Goal: Find specific page/section: Find specific page/section

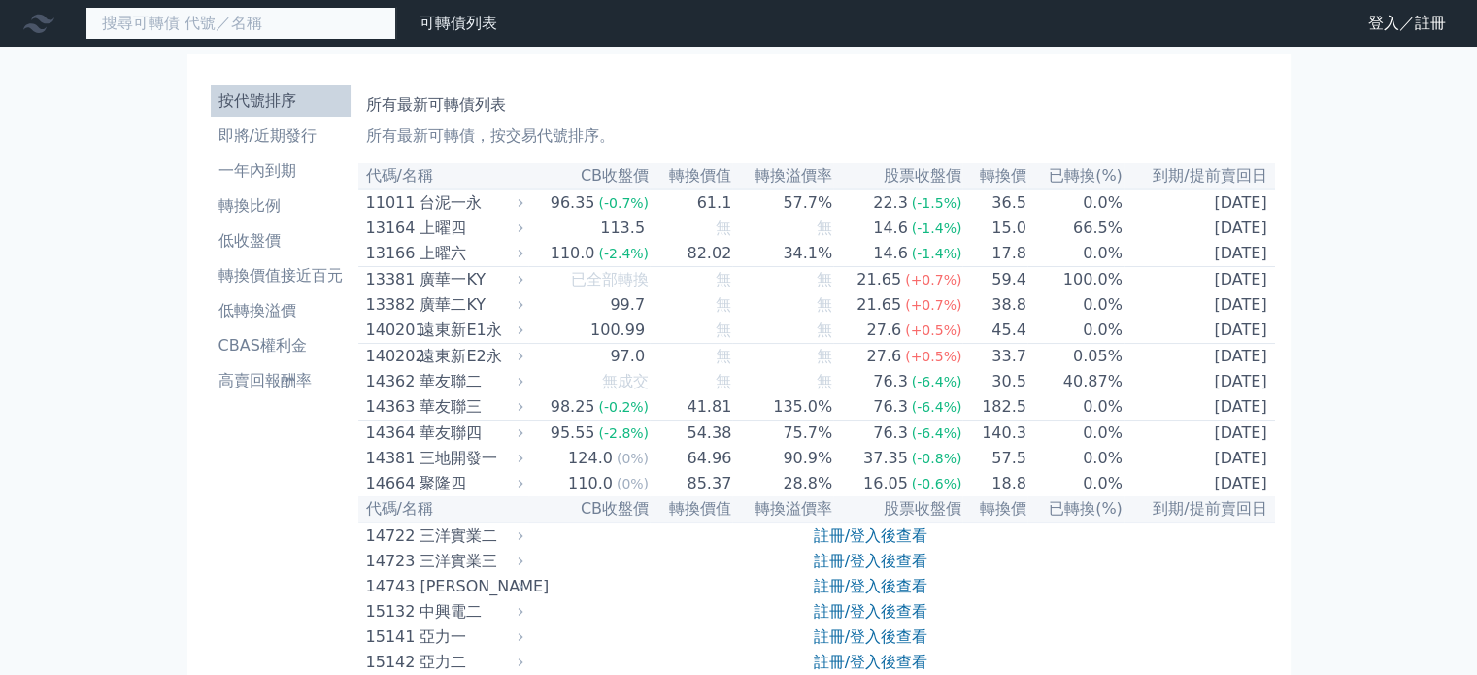
click at [187, 11] on input at bounding box center [240, 23] width 311 height 33
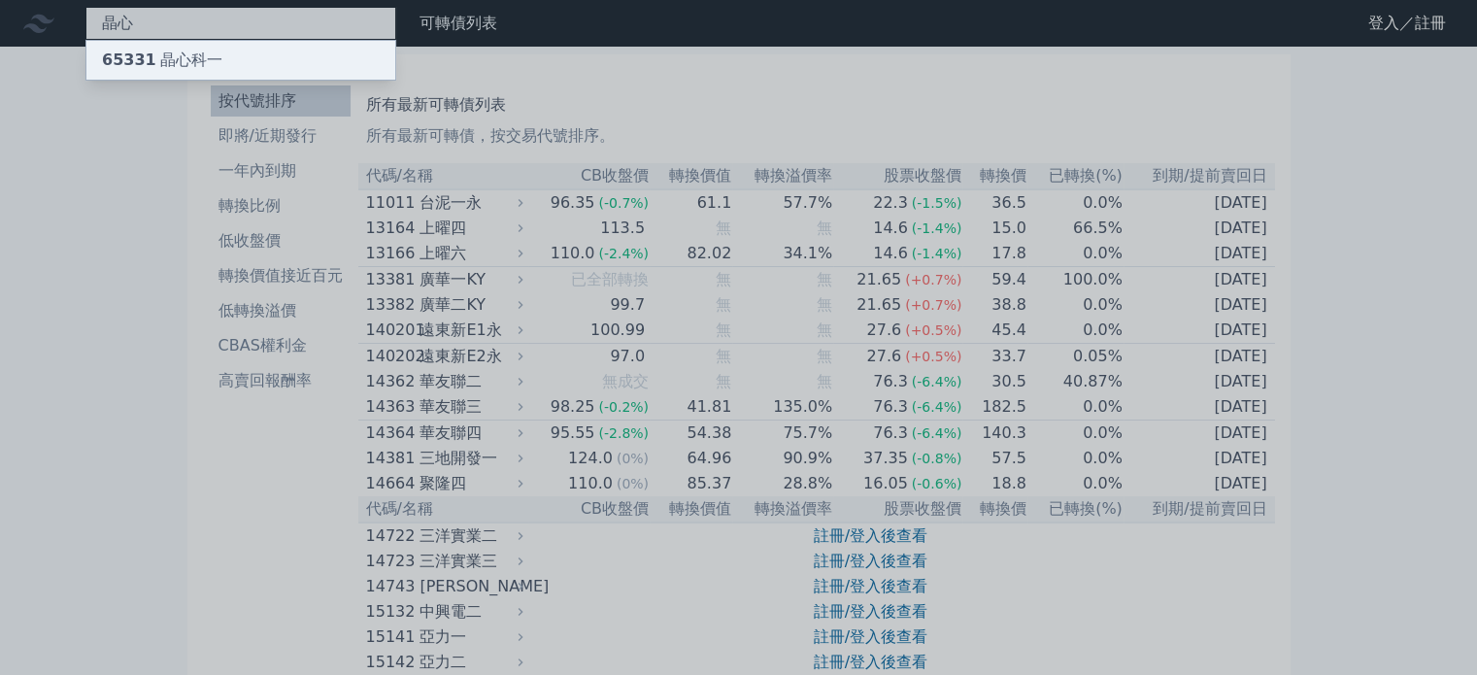
type input "晶心"
click at [185, 67] on div "65331 晶心科一" at bounding box center [162, 60] width 120 height 23
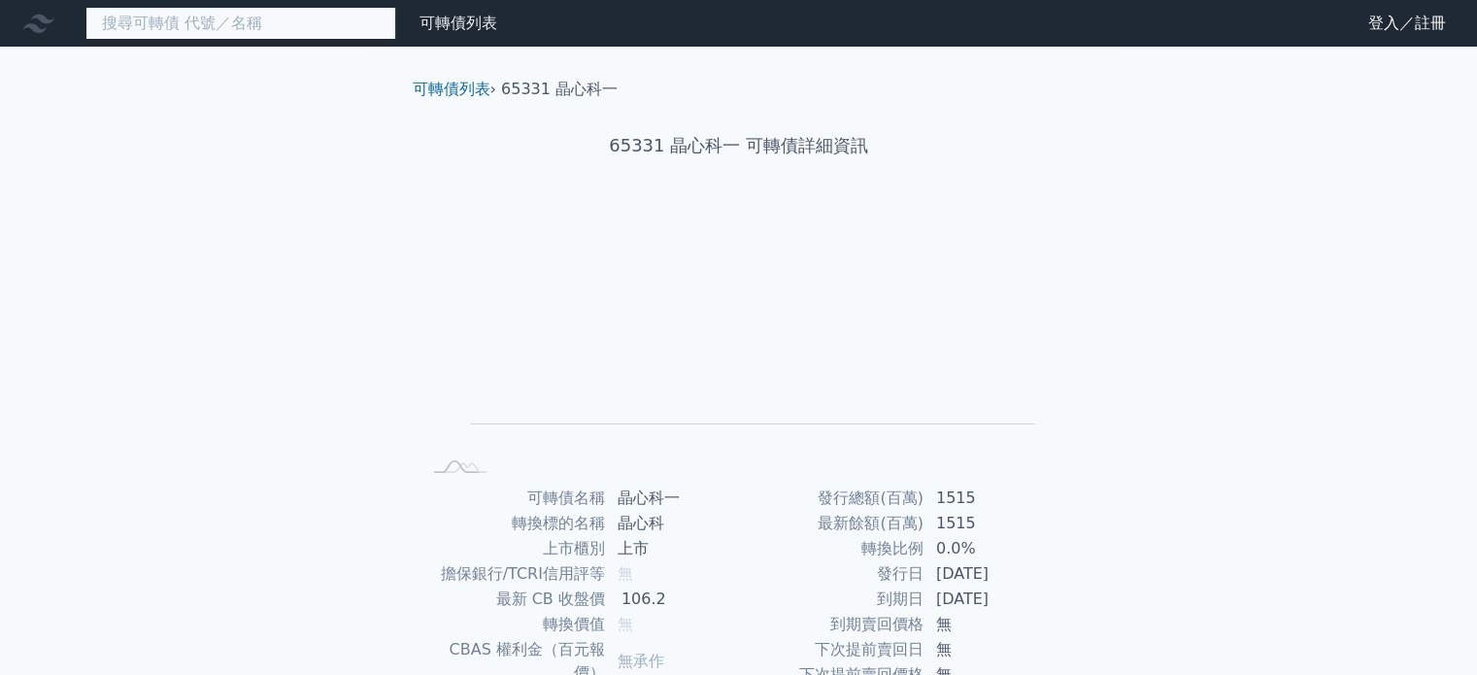
click at [129, 26] on input at bounding box center [240, 23] width 311 height 33
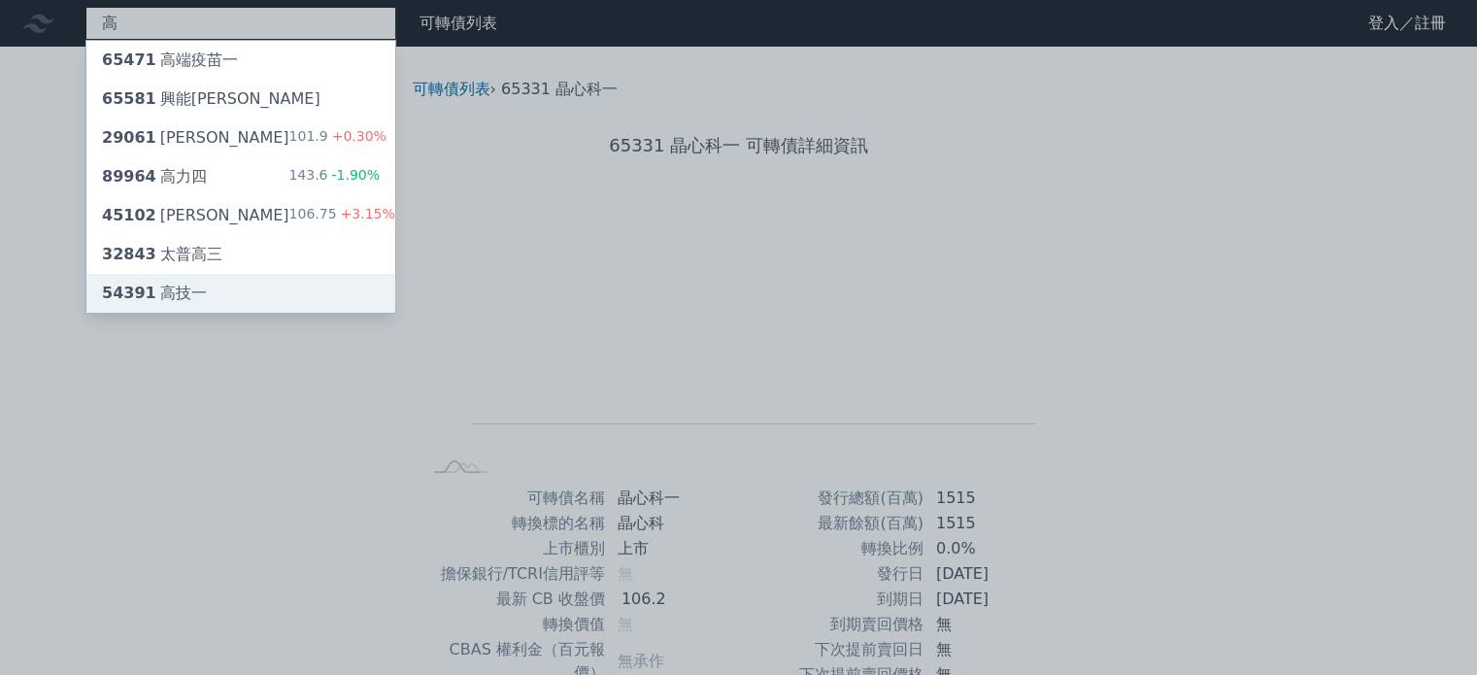
type input "高"
click at [198, 282] on div "54391 高技一" at bounding box center [154, 293] width 105 height 23
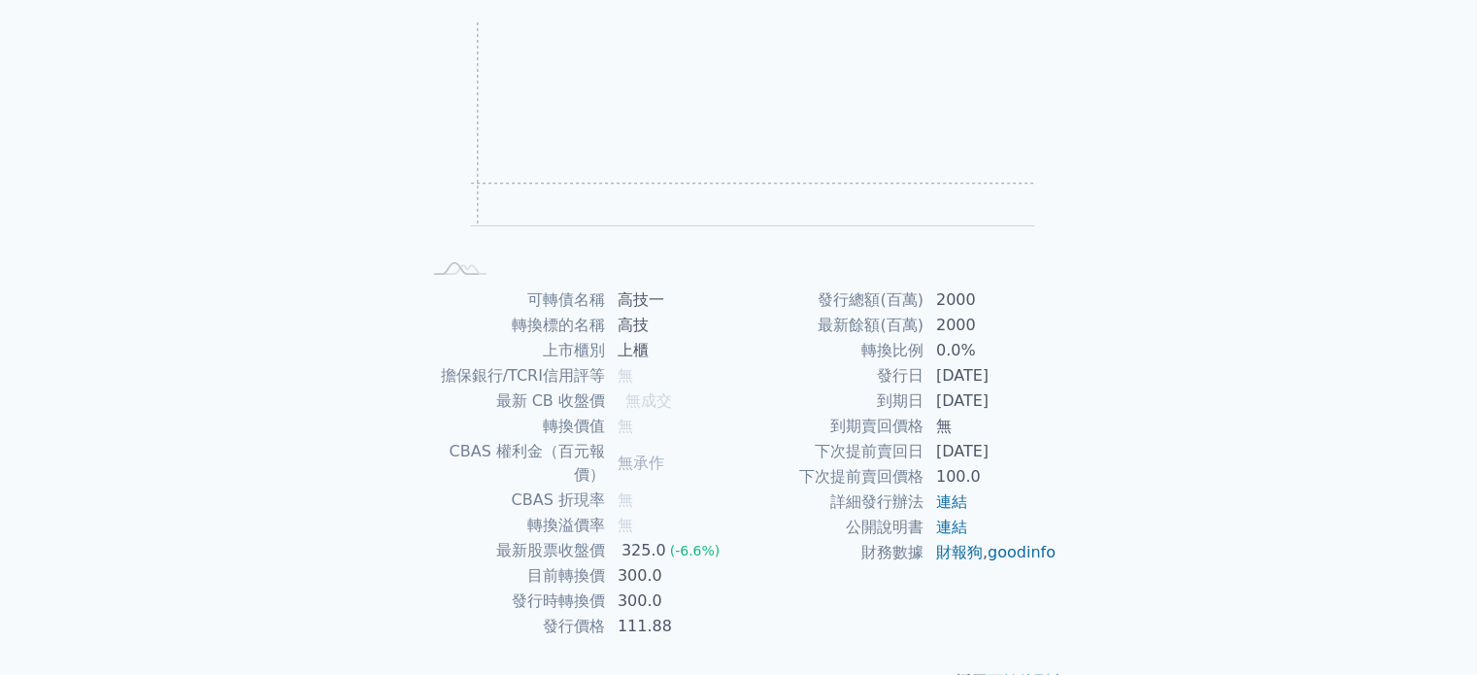
scroll to position [224, 0]
